Goal: Information Seeking & Learning: Check status

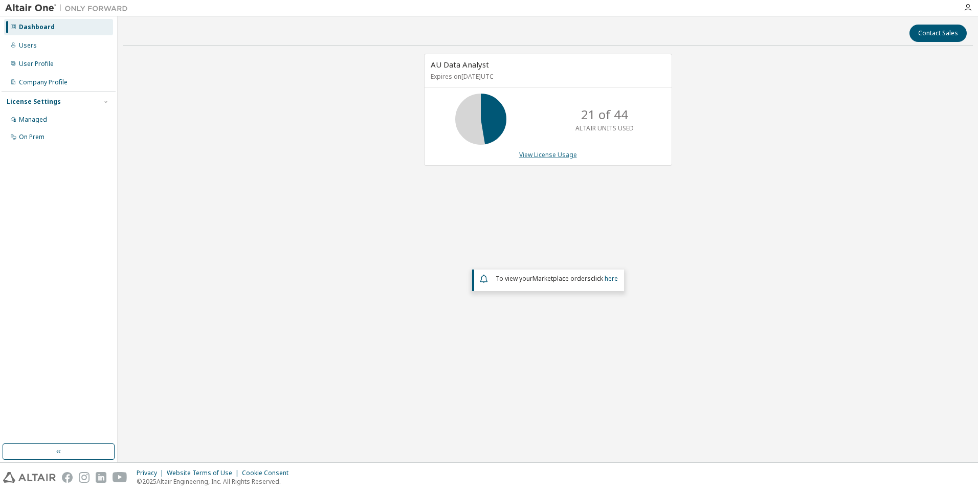
click at [289, 155] on link "View License Usage" at bounding box center [548, 154] width 58 height 9
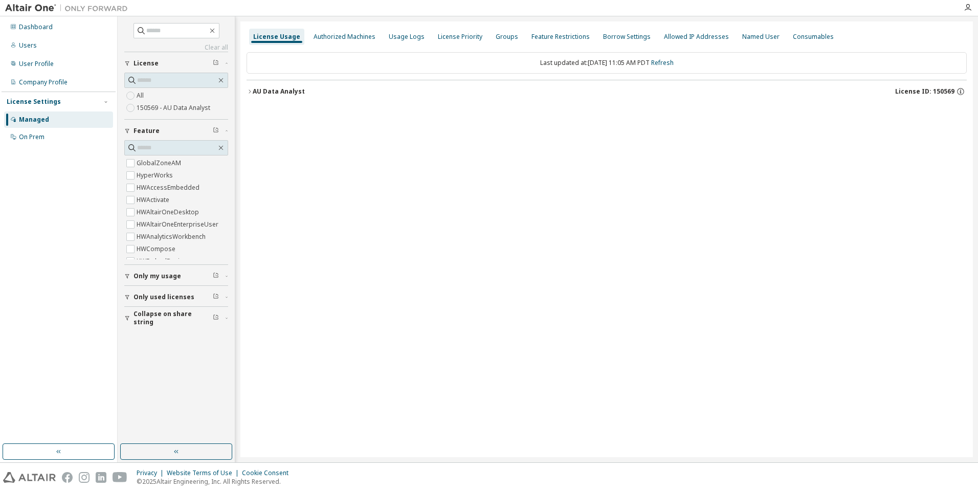
click at [248, 92] on icon "button" at bounding box center [250, 92] width 6 height 6
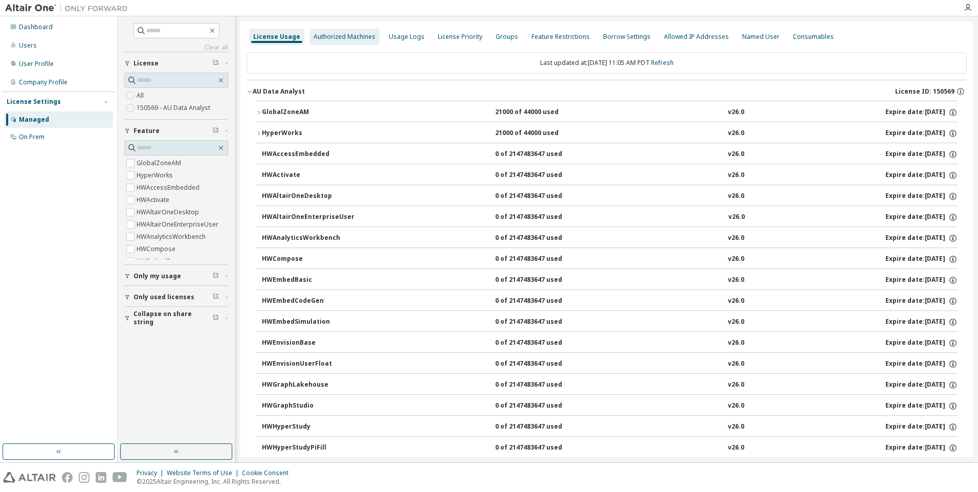
click at [289, 38] on div "Authorized Machines" at bounding box center [345, 37] width 62 height 8
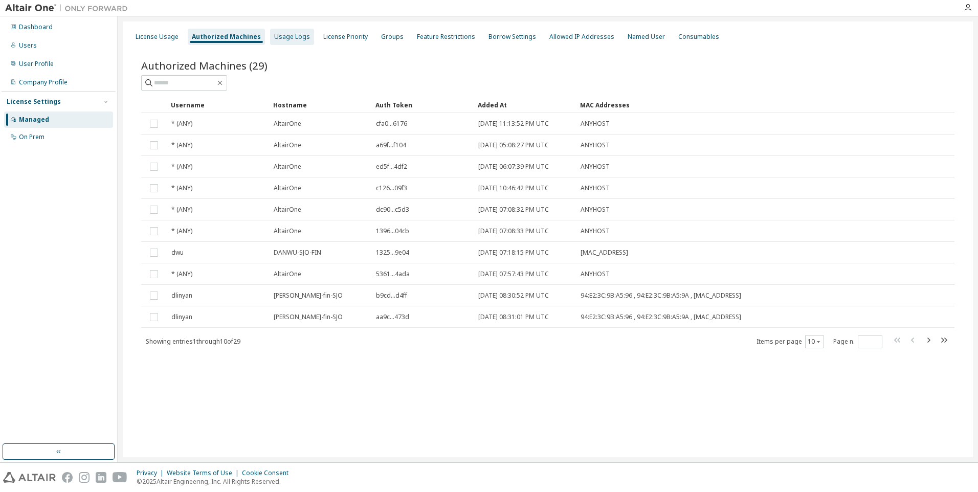
click at [289, 35] on div "Usage Logs" at bounding box center [292, 37] width 36 height 8
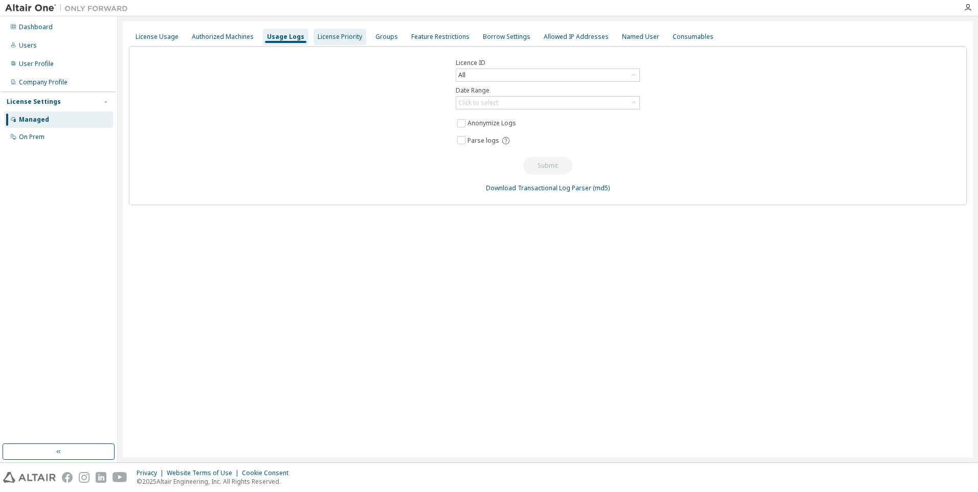
click at [289, 35] on div "License Priority" at bounding box center [340, 37] width 45 height 8
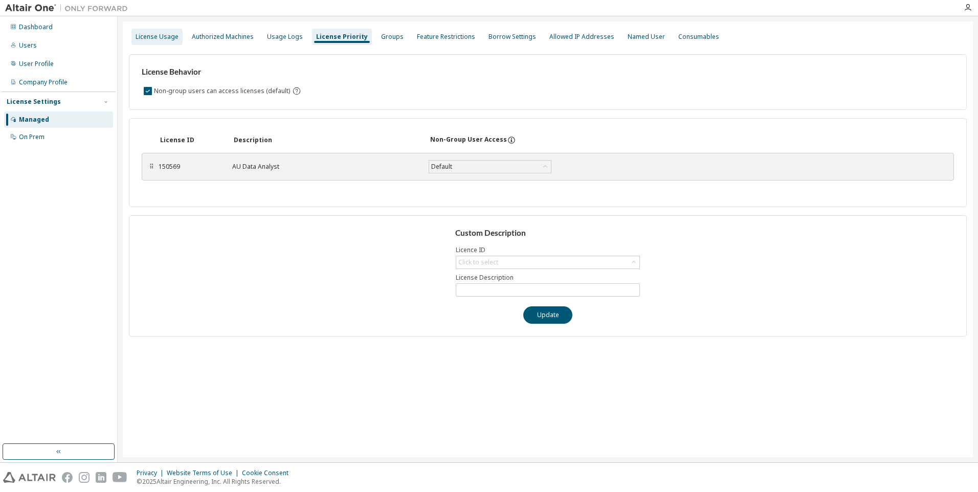
click at [172, 35] on div "License Usage" at bounding box center [157, 37] width 43 height 8
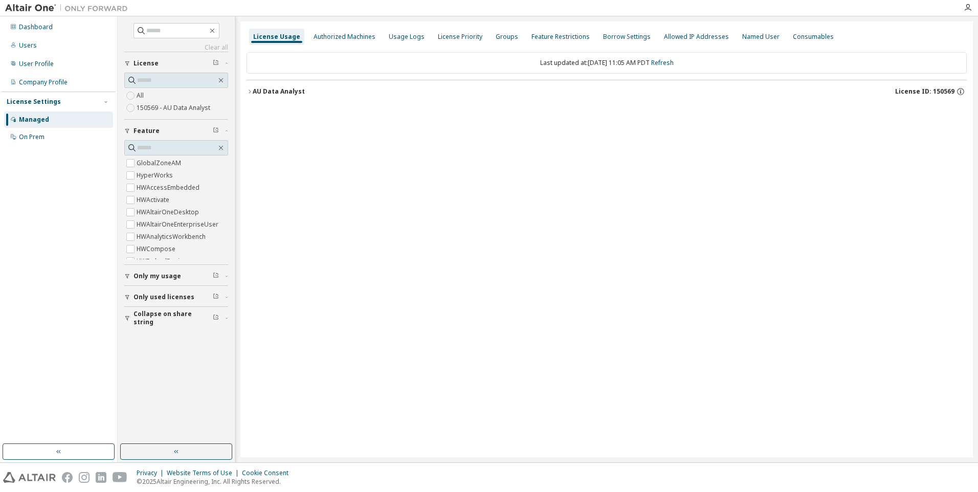
click at [251, 92] on icon "button" at bounding box center [250, 92] width 6 height 6
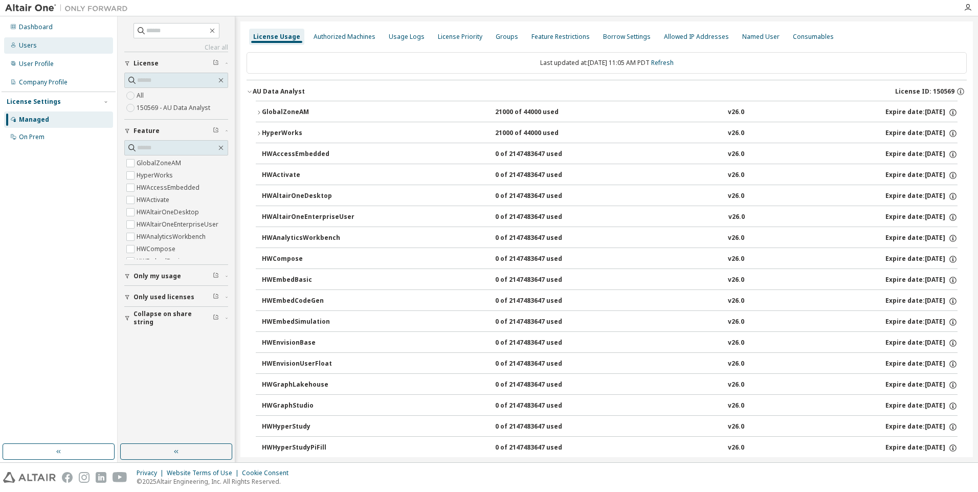
click at [28, 45] on div "Users" at bounding box center [28, 45] width 18 height 8
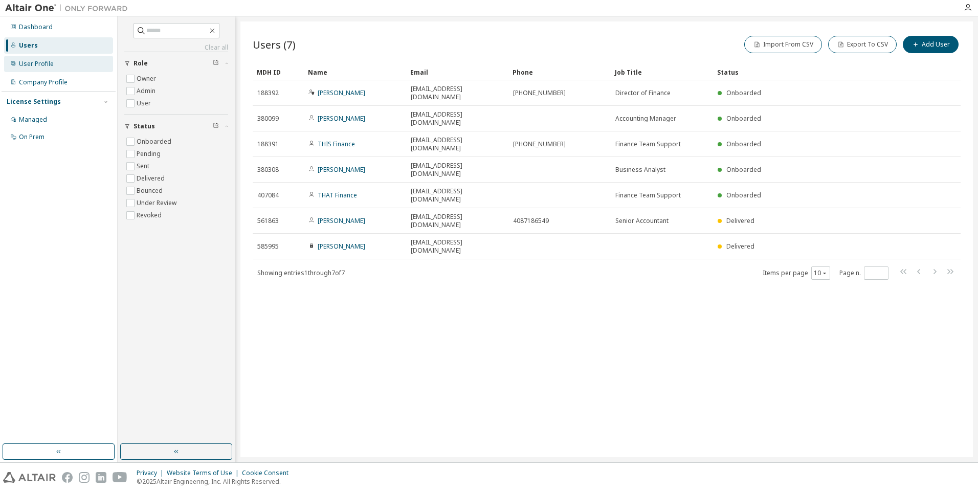
click at [37, 62] on div "User Profile" at bounding box center [36, 64] width 35 height 8
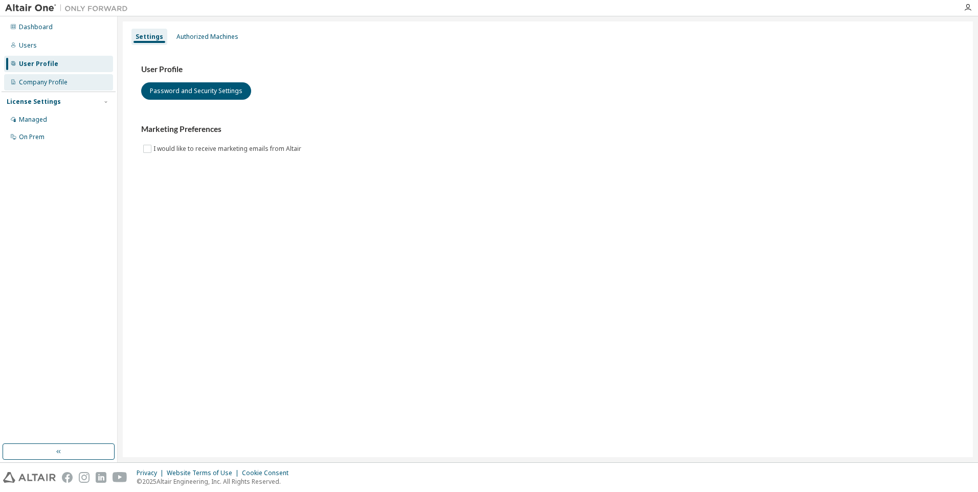
click at [42, 79] on div "Company Profile" at bounding box center [43, 82] width 49 height 8
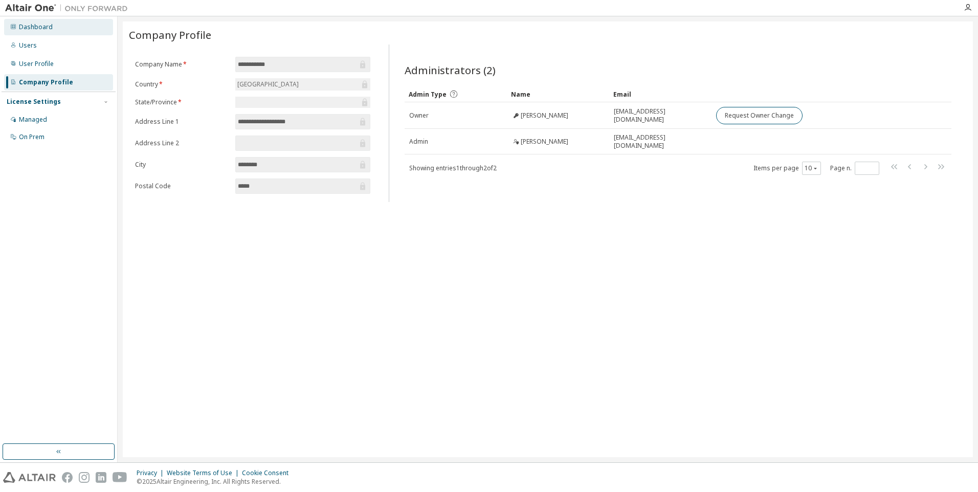
click at [39, 27] on div "Dashboard" at bounding box center [36, 27] width 34 height 8
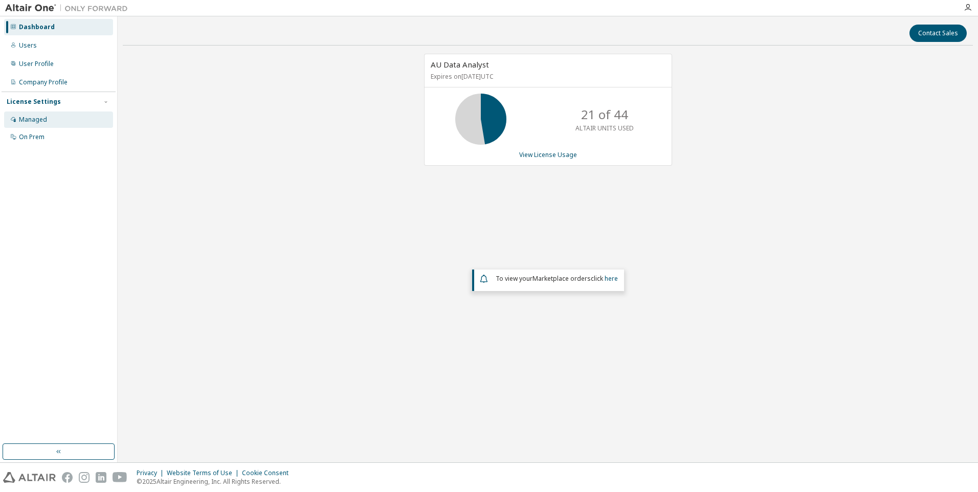
click at [30, 121] on div "Managed" at bounding box center [33, 120] width 28 height 8
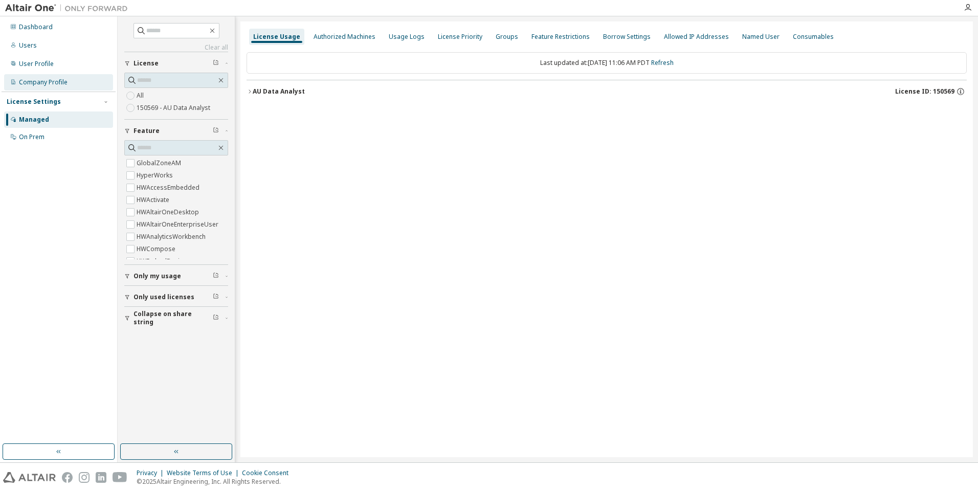
click at [40, 85] on div "Company Profile" at bounding box center [43, 82] width 49 height 8
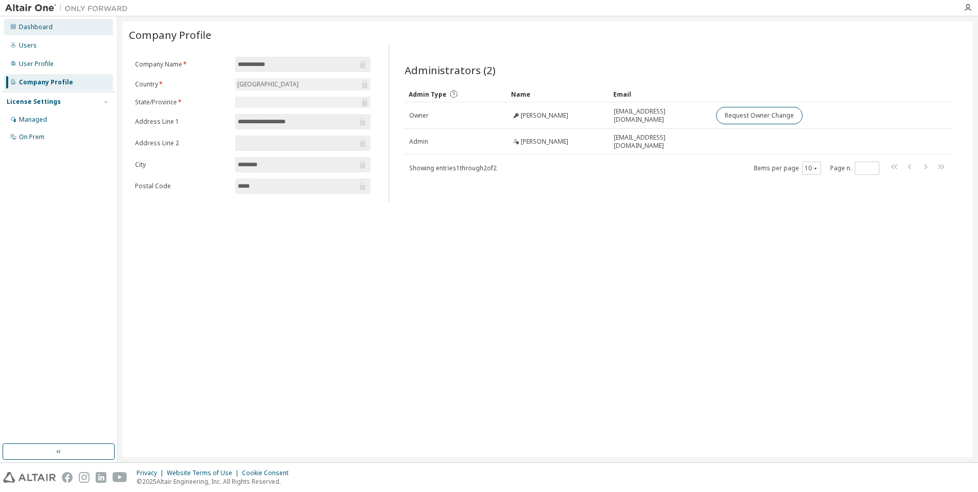
click at [51, 24] on div "Dashboard" at bounding box center [36, 27] width 34 height 8
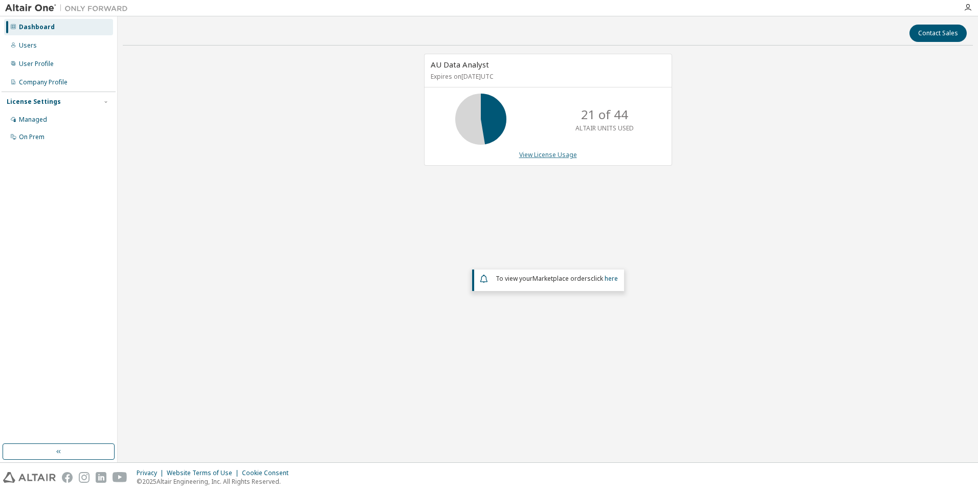
click at [289, 155] on link "View License Usage" at bounding box center [548, 154] width 58 height 9
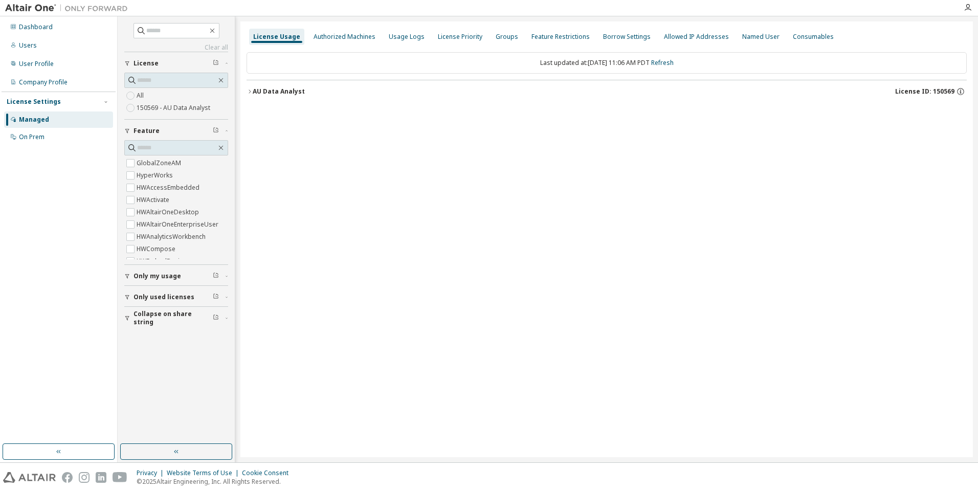
click at [248, 92] on icon "button" at bounding box center [250, 92] width 6 height 6
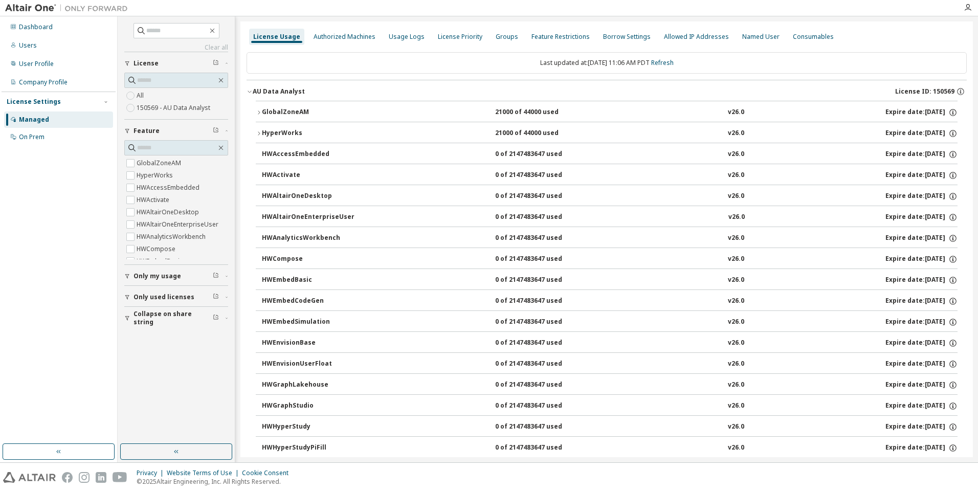
click at [289, 117] on button "GlobalZoneAM 21000 of 44000 used v26.0 Expire date: [DATE]" at bounding box center [607, 112] width 702 height 23
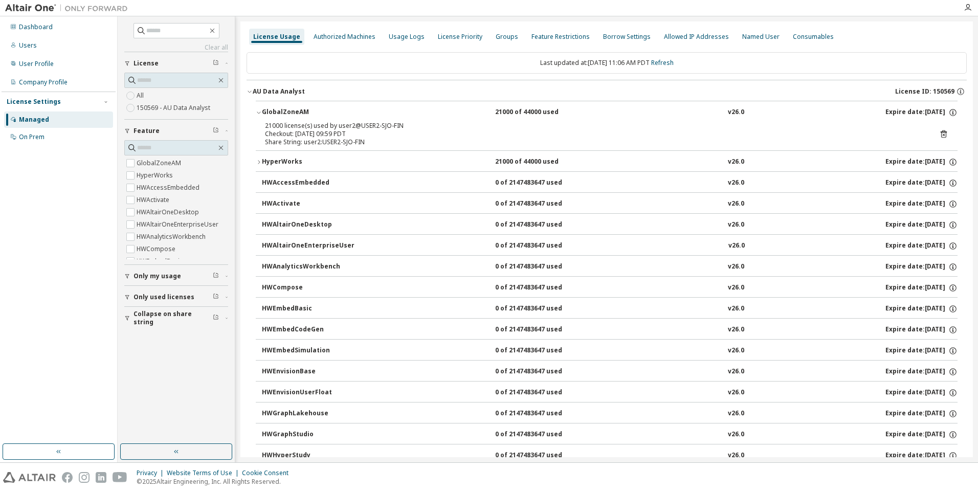
click at [289, 161] on div "21000 of 44000 used" at bounding box center [541, 162] width 92 height 9
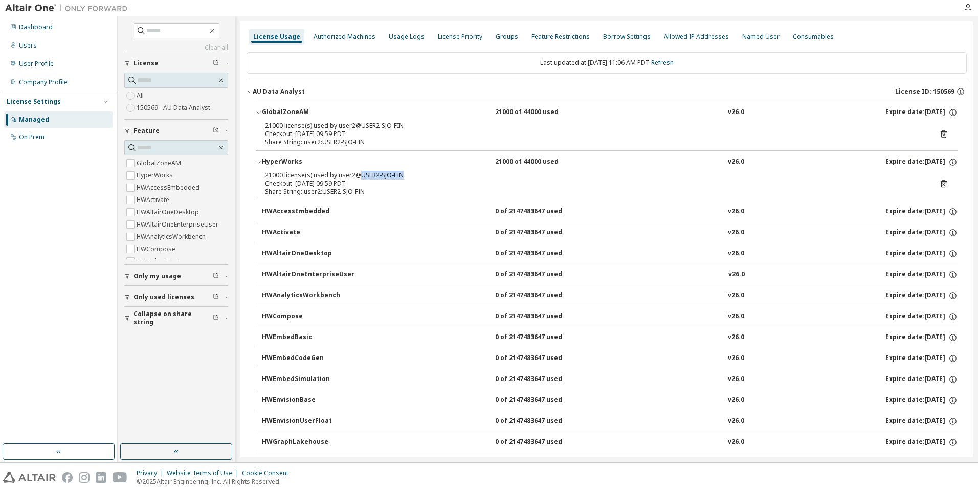
drag, startPoint x: 359, startPoint y: 175, endPoint x: 407, endPoint y: 177, distance: 48.1
click at [289, 177] on div "21000 license(s) used by user2@USER2-SJO-FIN" at bounding box center [594, 175] width 659 height 8
click at [289, 183] on div "Checkout: [DATE] 09:59 PDT" at bounding box center [594, 184] width 659 height 8
drag, startPoint x: 357, startPoint y: 127, endPoint x: 411, endPoint y: 125, distance: 54.3
click at [289, 125] on div "21000 license(s) used by user2@USER2-SJO-FIN" at bounding box center [594, 126] width 659 height 8
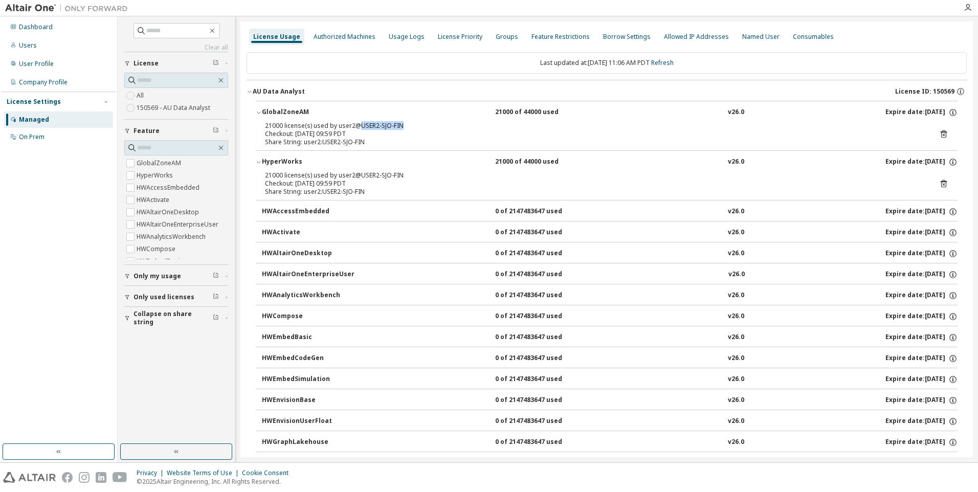
drag, startPoint x: 411, startPoint y: 125, endPoint x: 396, endPoint y: 207, distance: 83.3
click at [14, 119] on icon at bounding box center [13, 119] width 6 height 6
click at [274, 33] on div "License Usage" at bounding box center [276, 37] width 47 height 8
click at [51, 46] on div "Users" at bounding box center [58, 45] width 109 height 16
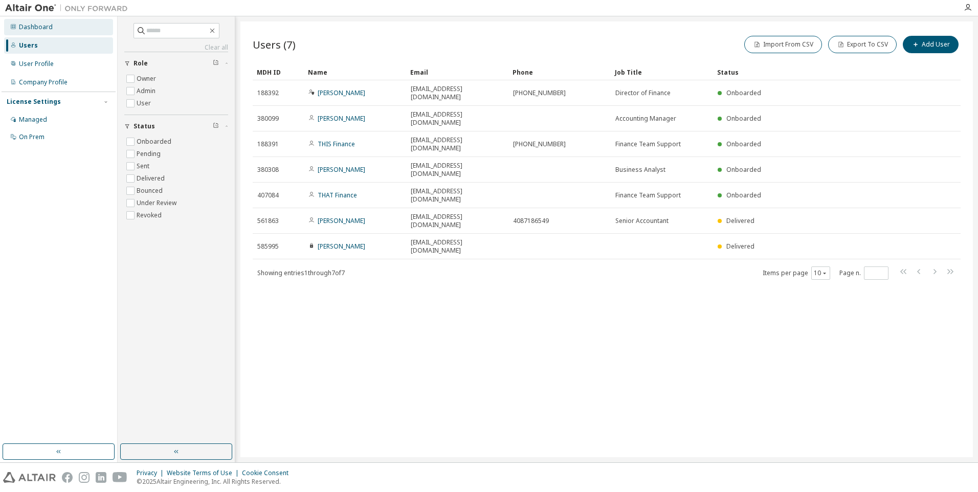
click at [52, 33] on div "Dashboard" at bounding box center [58, 27] width 109 height 16
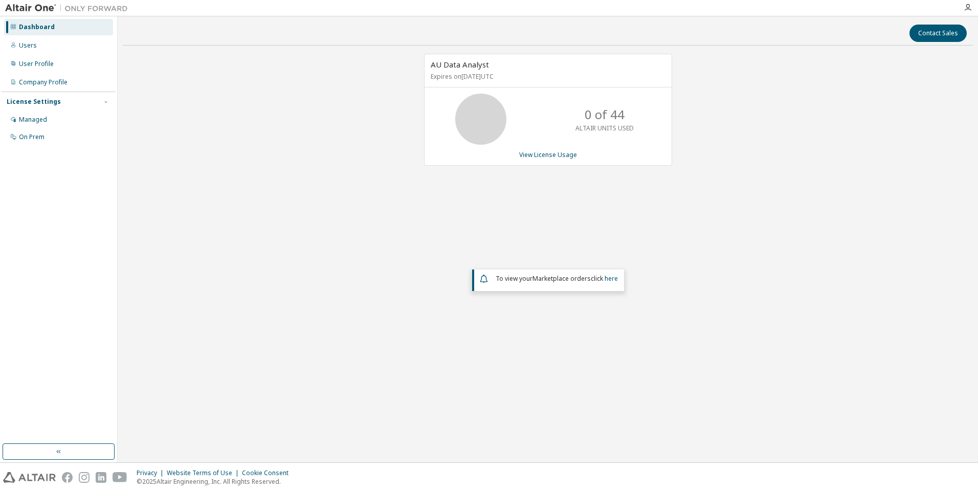
click at [289, 257] on div "AU Data Analyst Expires on [DATE] UTC 0 of 44 ALTAIR UNITS USED View License Us…" at bounding box center [548, 214] width 850 height 320
